Goal: Transaction & Acquisition: Book appointment/travel/reservation

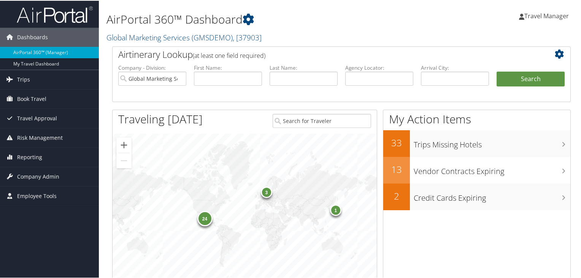
click at [204, 215] on div "24" at bounding box center [204, 217] width 15 height 15
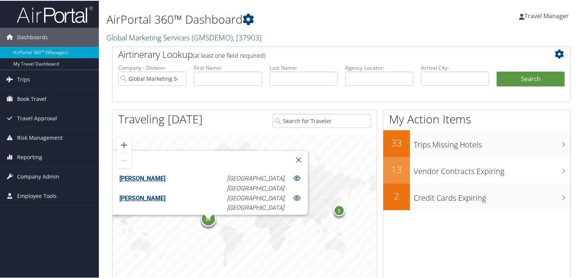
scroll to position [145, 0]
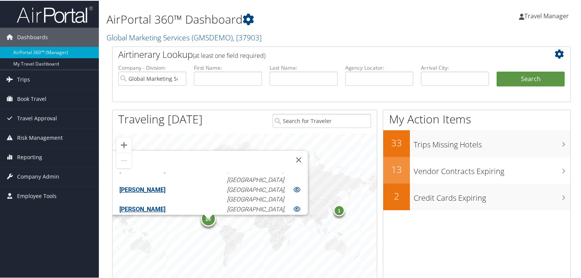
click at [292, 144] on div "24 1 3 Adrian Hebert Aguascalientes, MX Alexis Wagner Aguascalientes, MX Caitli…" at bounding box center [245, 214] width 264 height 162
click at [290, 152] on button "Close" at bounding box center [299, 159] width 18 height 18
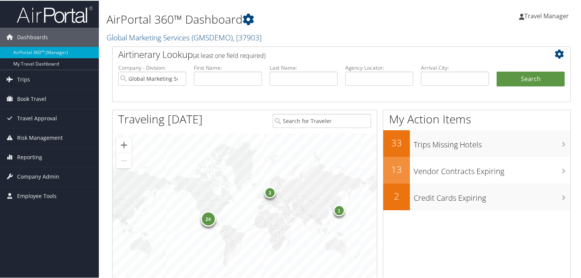
click at [268, 192] on div "3" at bounding box center [269, 191] width 11 height 11
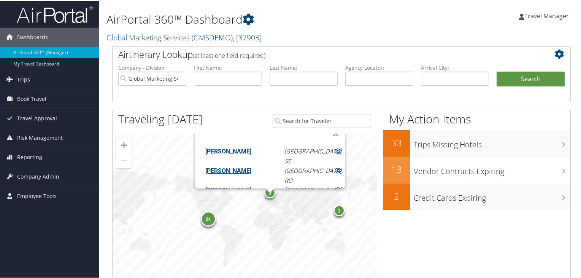
click at [338, 207] on div "1" at bounding box center [338, 209] width 11 height 11
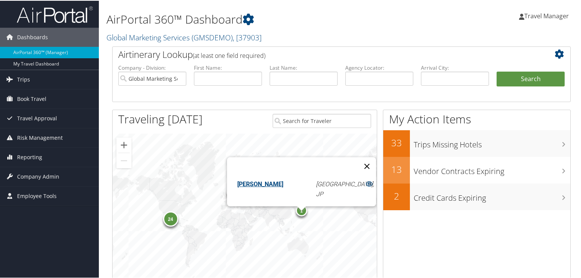
click at [358, 156] on button "Close" at bounding box center [367, 165] width 18 height 18
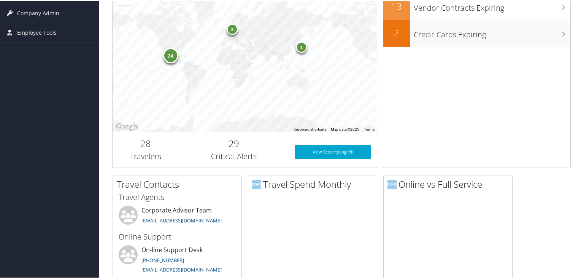
scroll to position [181, 0]
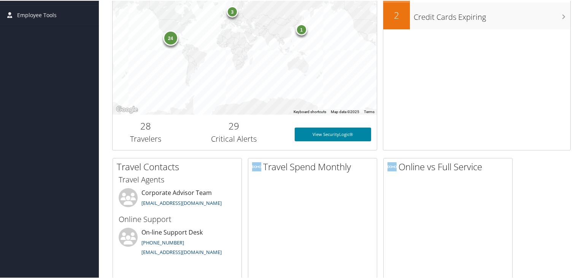
click at [326, 130] on link "View SecurityLogic®" at bounding box center [333, 134] width 77 height 14
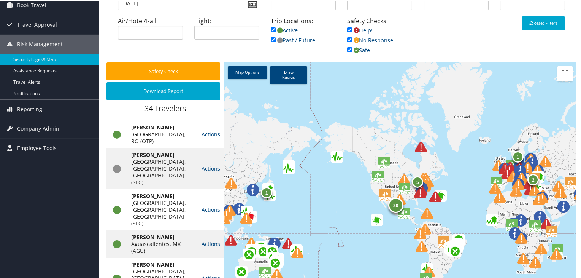
scroll to position [100, 0]
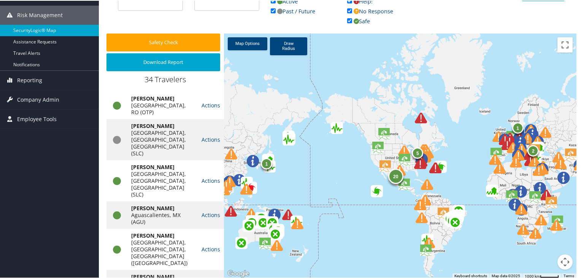
click at [238, 166] on img at bounding box center [235, 157] width 27 height 27
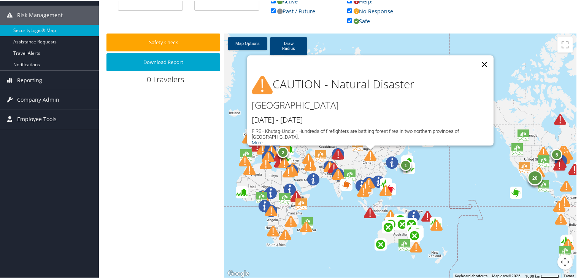
click at [484, 62] on button "Close" at bounding box center [485, 63] width 18 height 18
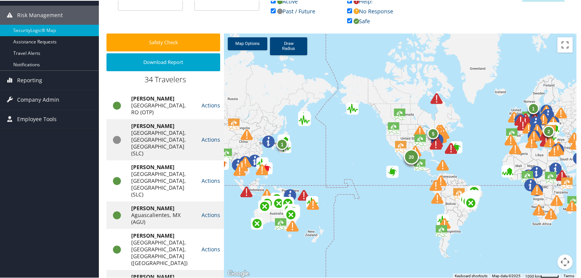
drag, startPoint x: 527, startPoint y: 147, endPoint x: 403, endPoint y: 127, distance: 125.7
click at [403, 127] on div "20 1 5 2 1" at bounding box center [400, 155] width 353 height 245
click at [436, 146] on img at bounding box center [440, 147] width 27 height 27
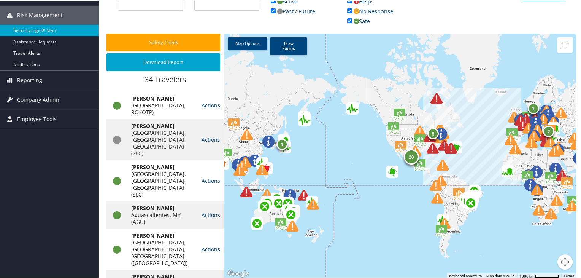
click at [448, 148] on img at bounding box center [437, 152] width 27 height 27
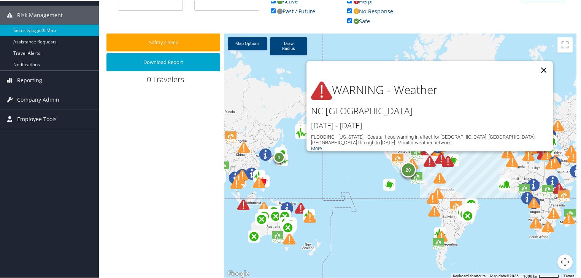
click at [543, 63] on button "Close" at bounding box center [544, 69] width 18 height 18
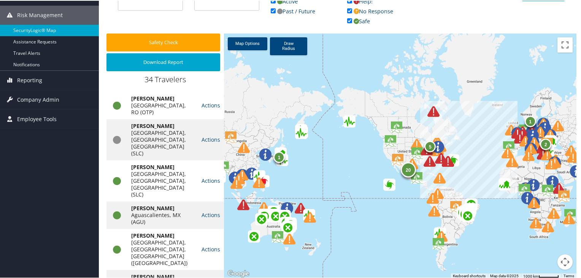
click at [428, 144] on img at bounding box center [431, 153] width 27 height 27
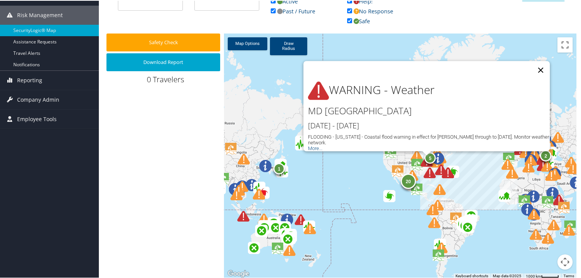
click at [539, 64] on button "Close" at bounding box center [541, 69] width 18 height 18
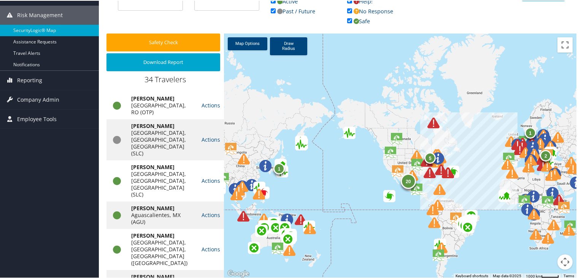
click at [422, 162] on img at bounding box center [431, 164] width 27 height 27
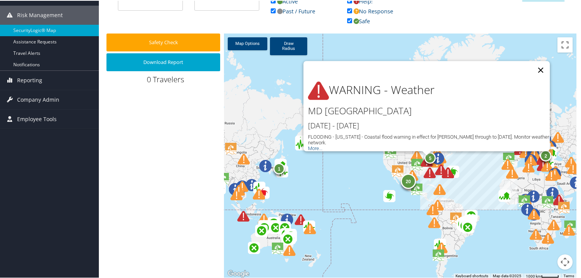
click at [539, 64] on button "Close" at bounding box center [541, 69] width 18 height 18
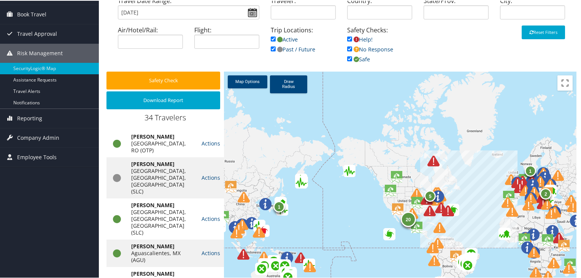
scroll to position [2, 0]
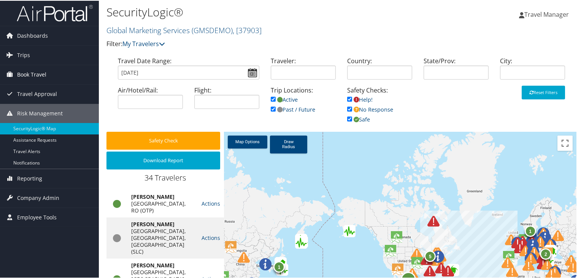
click at [21, 71] on span "Book Travel" at bounding box center [31, 73] width 29 height 19
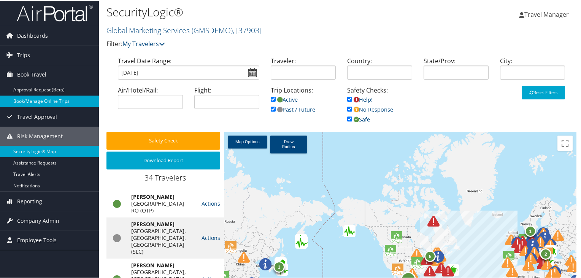
click at [32, 101] on link "Book/Manage Online Trips" at bounding box center [49, 100] width 99 height 11
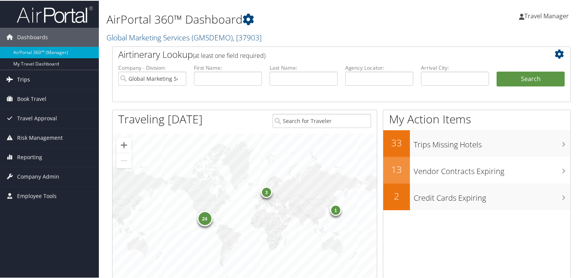
click at [17, 77] on span "Trips" at bounding box center [23, 78] width 13 height 19
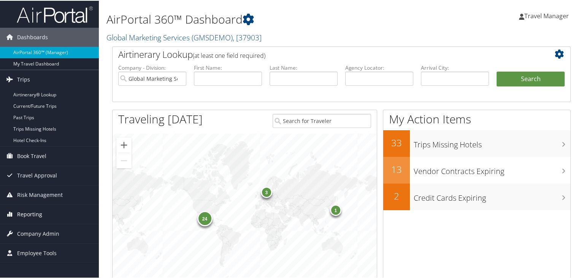
click at [24, 210] on span "Reporting" at bounding box center [29, 213] width 25 height 19
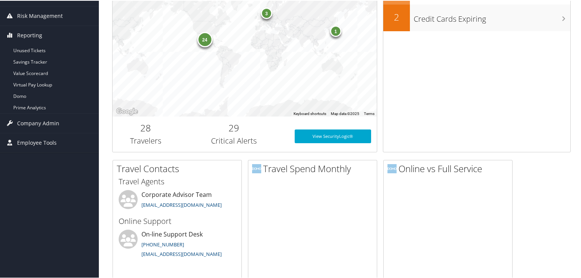
scroll to position [129, 0]
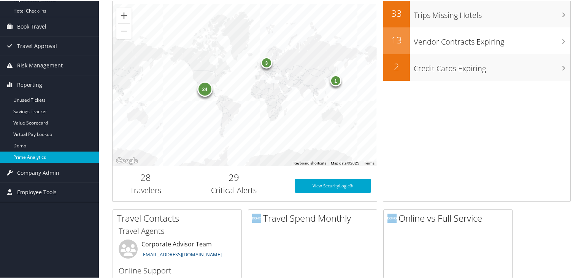
click at [33, 153] on link "Prime Analytics" at bounding box center [49, 156] width 99 height 11
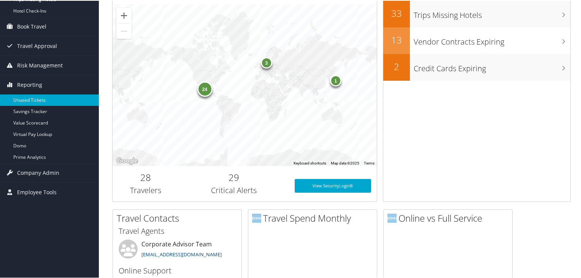
click at [25, 95] on link "Unused Tickets" at bounding box center [49, 99] width 99 height 11
